Goal: Information Seeking & Learning: Check status

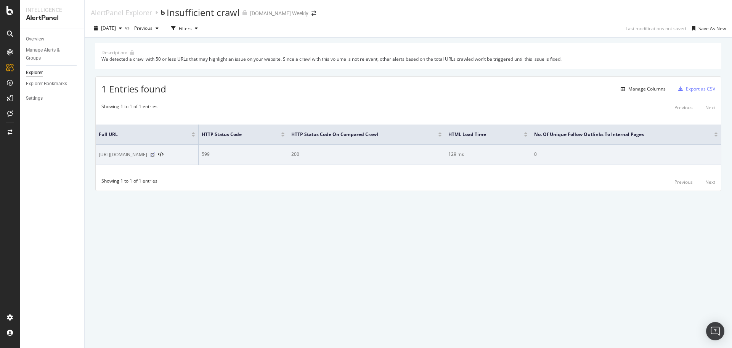
click at [155, 154] on icon at bounding box center [152, 154] width 5 height 5
click at [155, 155] on icon at bounding box center [152, 154] width 5 height 5
